Goal: Task Accomplishment & Management: Use online tool/utility

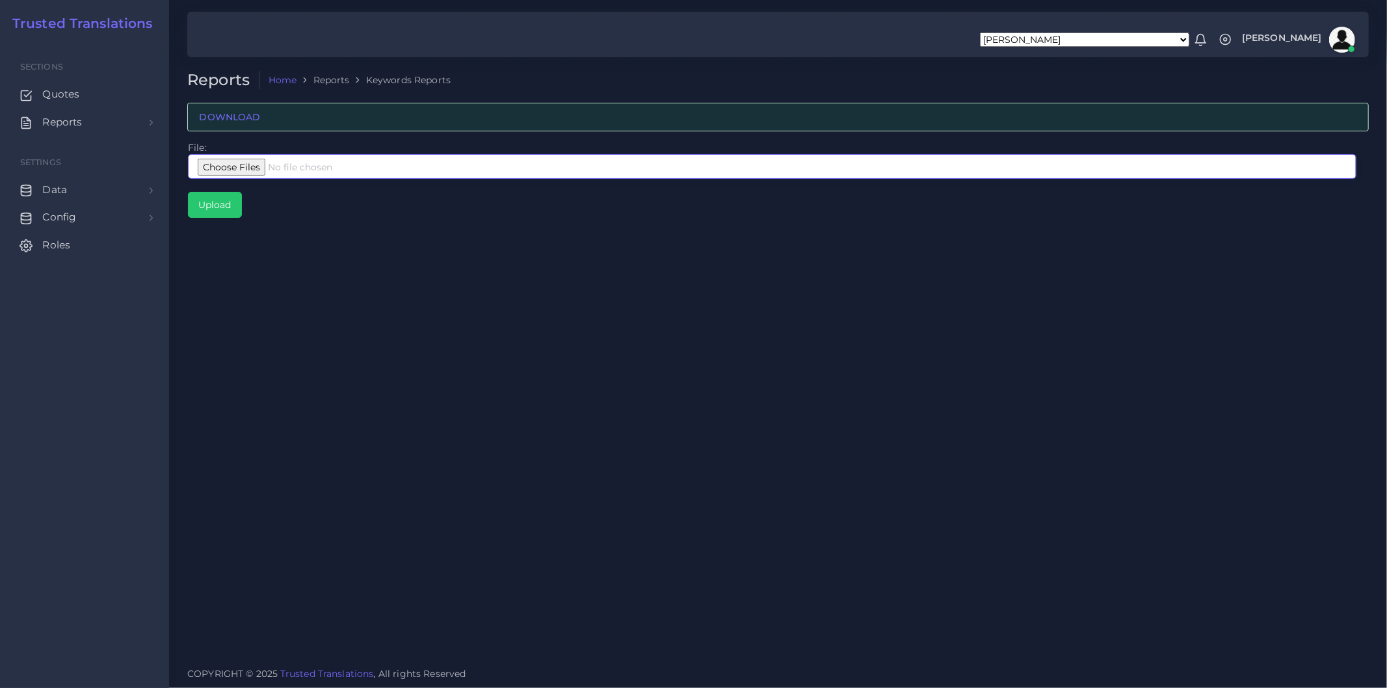
click at [261, 163] on input "file" at bounding box center [772, 166] width 1169 height 25
type input "C:\fakepath\Bing Interpreters Largo.xlsx"
click at [374, 165] on input "file" at bounding box center [772, 166] width 1169 height 25
click at [258, 169] on input "file" at bounding box center [772, 166] width 1169 height 25
type input "C:\fakepath\Bing Interpreters Largo.xlsx"
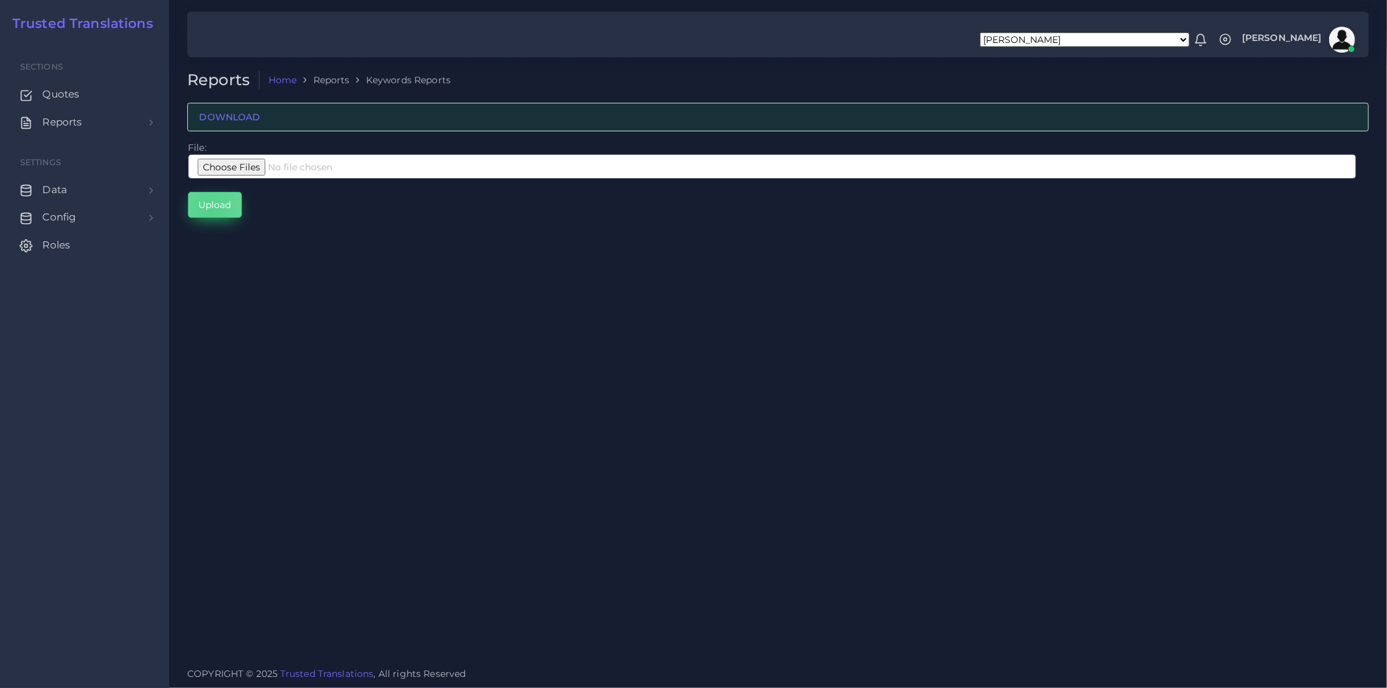
click at [209, 212] on input "Upload" at bounding box center [215, 204] width 53 height 25
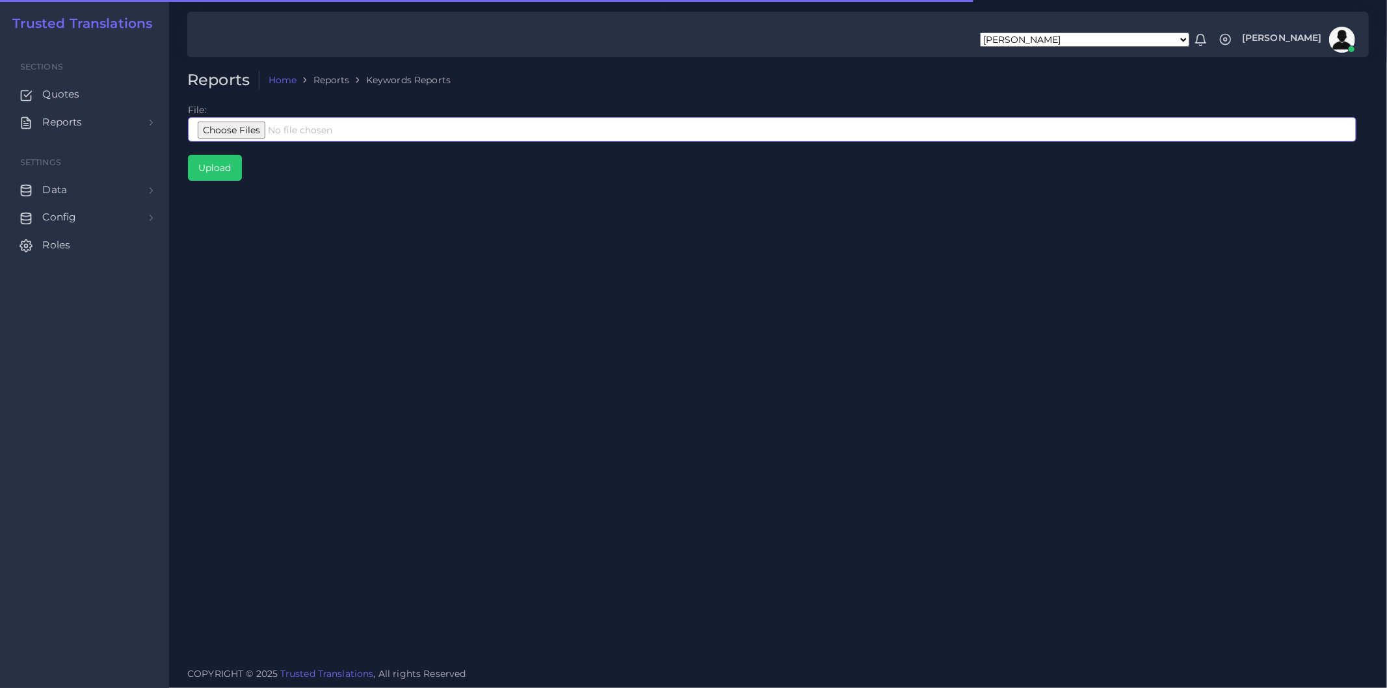
click at [289, 130] on input "file" at bounding box center [772, 129] width 1169 height 25
type input "C:\fakepath\Bing Interpreters Largo.xlsx"
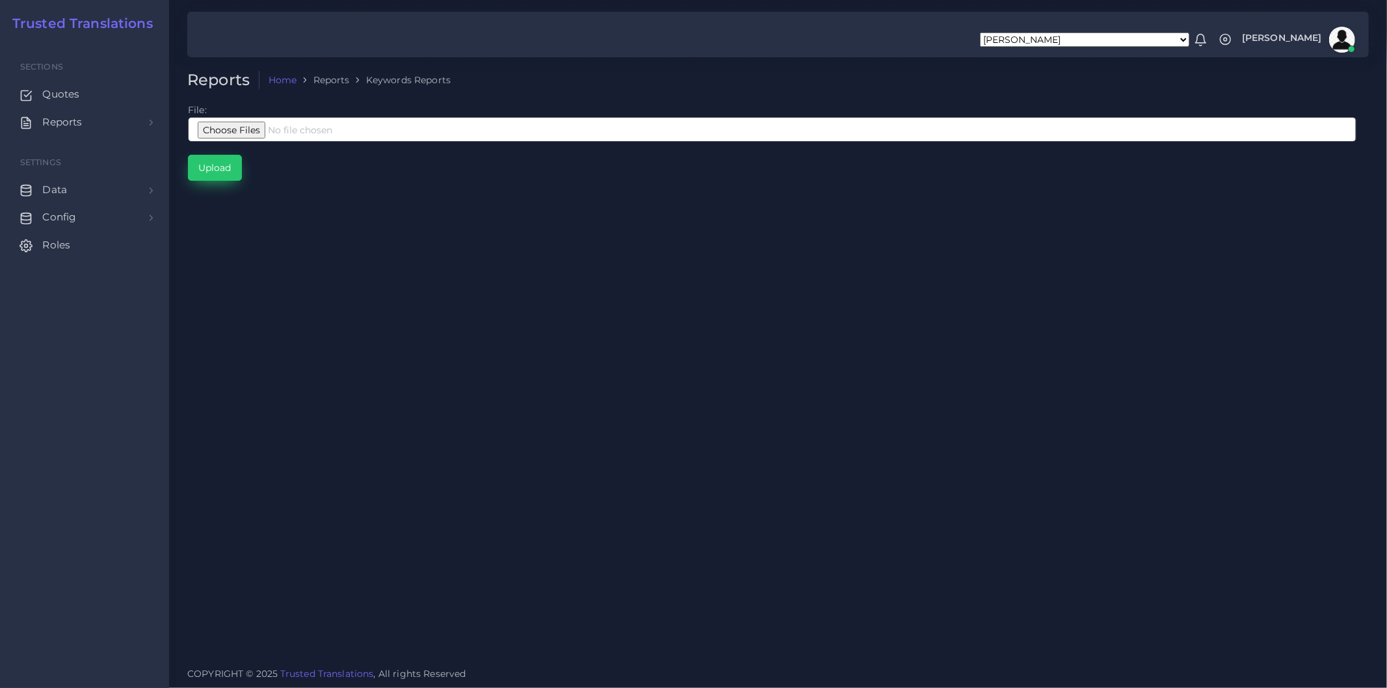
click at [220, 170] on input "Upload" at bounding box center [215, 167] width 53 height 25
